Goal: Check status

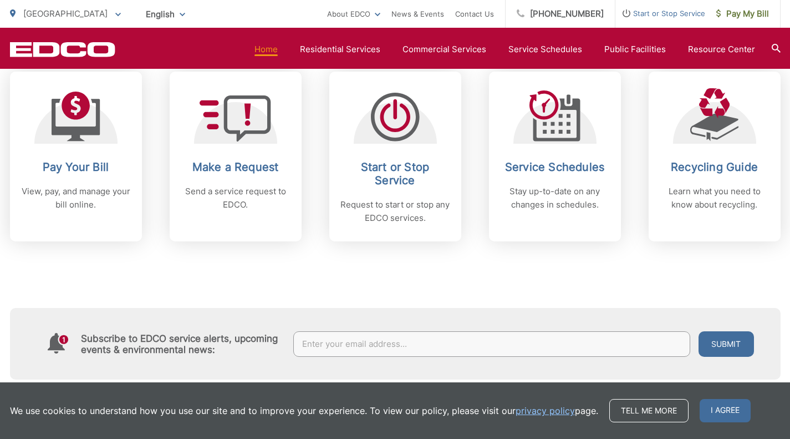
scroll to position [481, 0]
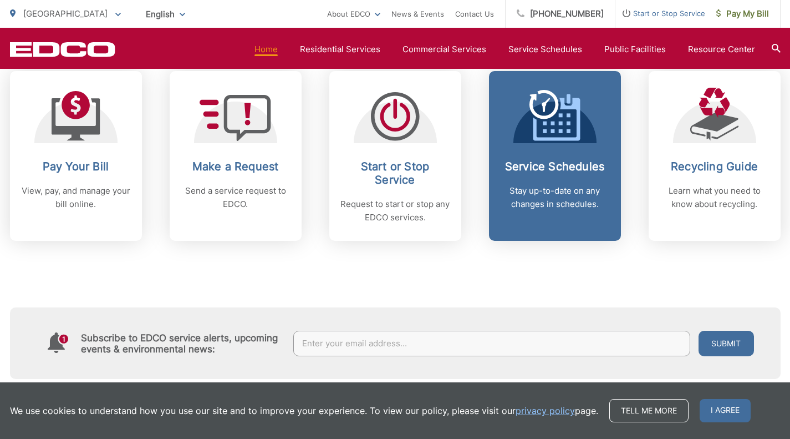
click at [552, 201] on p "Stay up-to-date on any changes in schedules." at bounding box center [555, 197] width 110 height 27
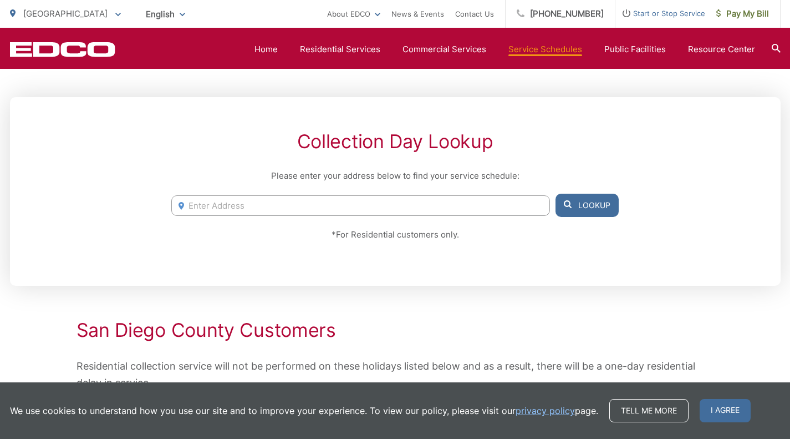
scroll to position [191, 0]
click at [394, 211] on input "Enter Address" at bounding box center [360, 206] width 378 height 21
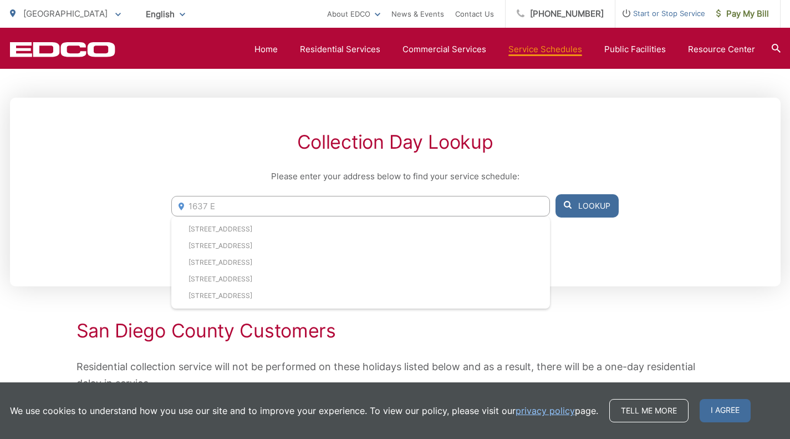
type input "1637"
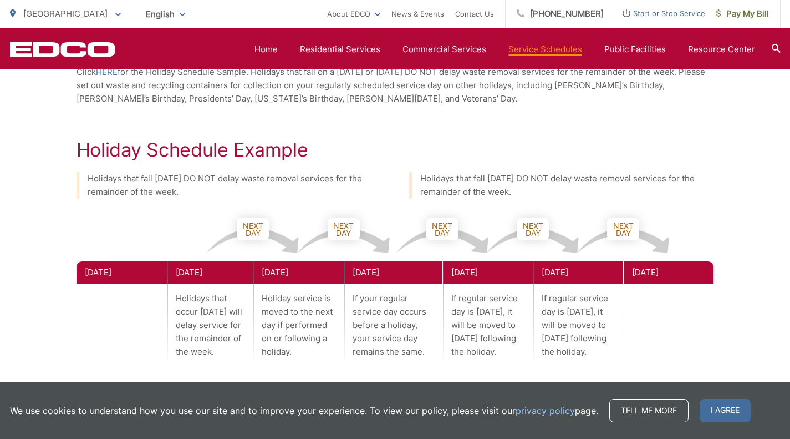
scroll to position [545, 0]
